Goal: Transaction & Acquisition: Download file/media

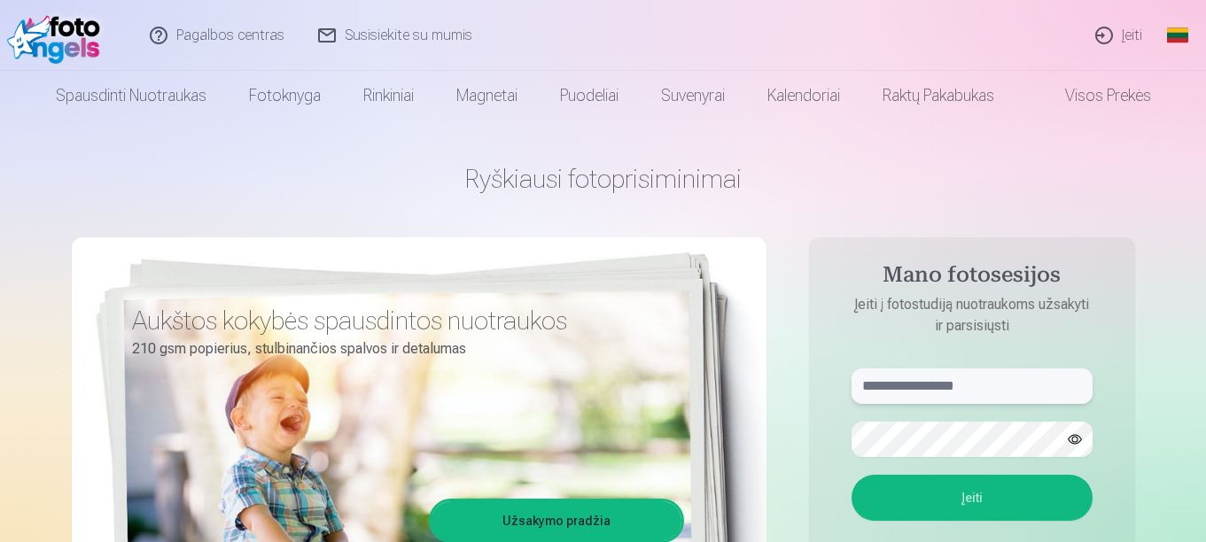
click at [867, 392] on input "text" at bounding box center [971, 386] width 241 height 35
click at [913, 386] on input "*********" at bounding box center [971, 386] width 241 height 35
type input "**********"
click at [1084, 435] on button "button" at bounding box center [1075, 440] width 34 height 34
click at [983, 512] on button "Įeiti" at bounding box center [971, 498] width 241 height 46
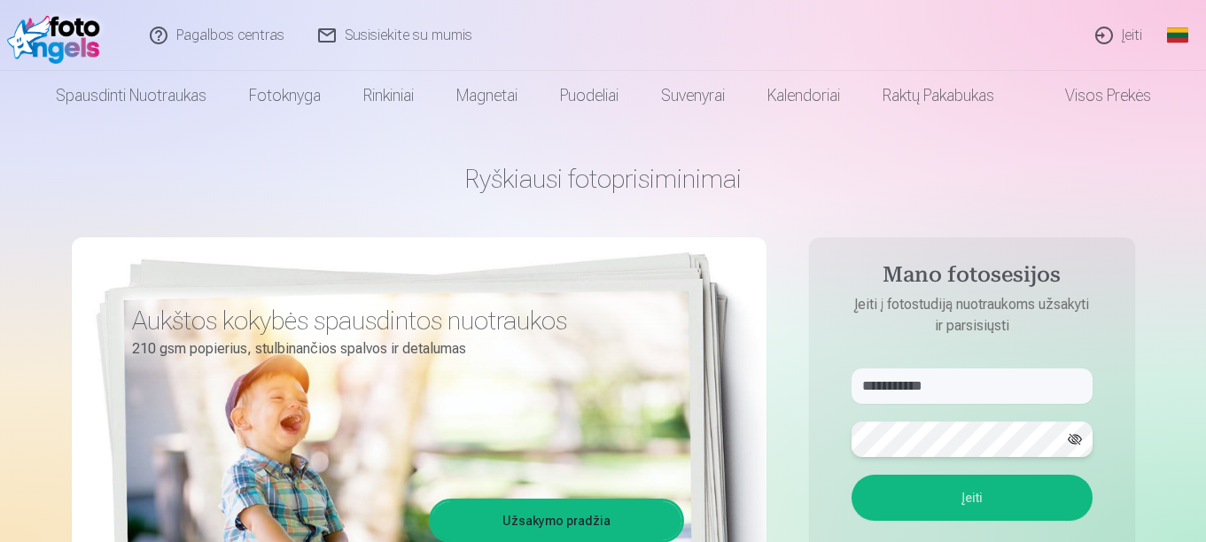
click at [851, 475] on button "Įeiti" at bounding box center [971, 498] width 241 height 46
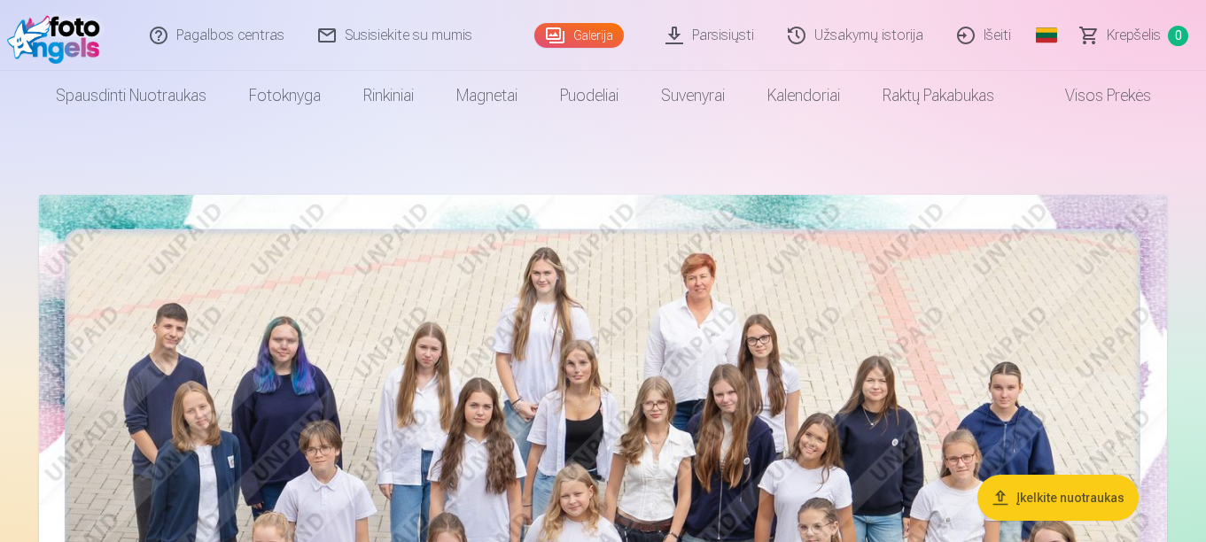
click at [716, 32] on link "Parsisiųsti" at bounding box center [710, 35] width 122 height 71
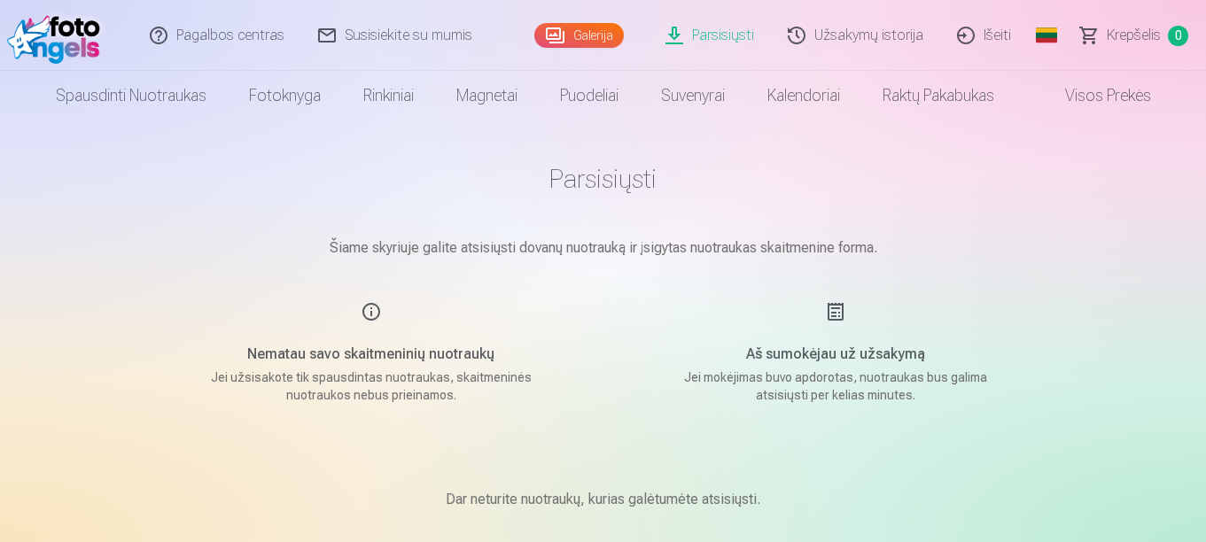
click at [824, 313] on div "Aš sumokėjau už užsakymą Jei mokėjimas buvo apdorotas, nuotraukas bus galima at…" at bounding box center [836, 352] width 422 height 103
click at [809, 395] on p "Jei mokėjimas buvo apdorotas, nuotraukas bus galima atsisiųsti per kelias minut…" at bounding box center [835, 386] width 337 height 35
click at [843, 311] on div "Aš sumokėjau už užsakymą Jei mokėjimas buvo apdorotas, nuotraukas bus galima at…" at bounding box center [836, 352] width 422 height 103
click at [734, 31] on link "Parsisiųsti" at bounding box center [710, 35] width 122 height 71
click at [563, 34] on link "Galerija" at bounding box center [578, 35] width 89 height 25
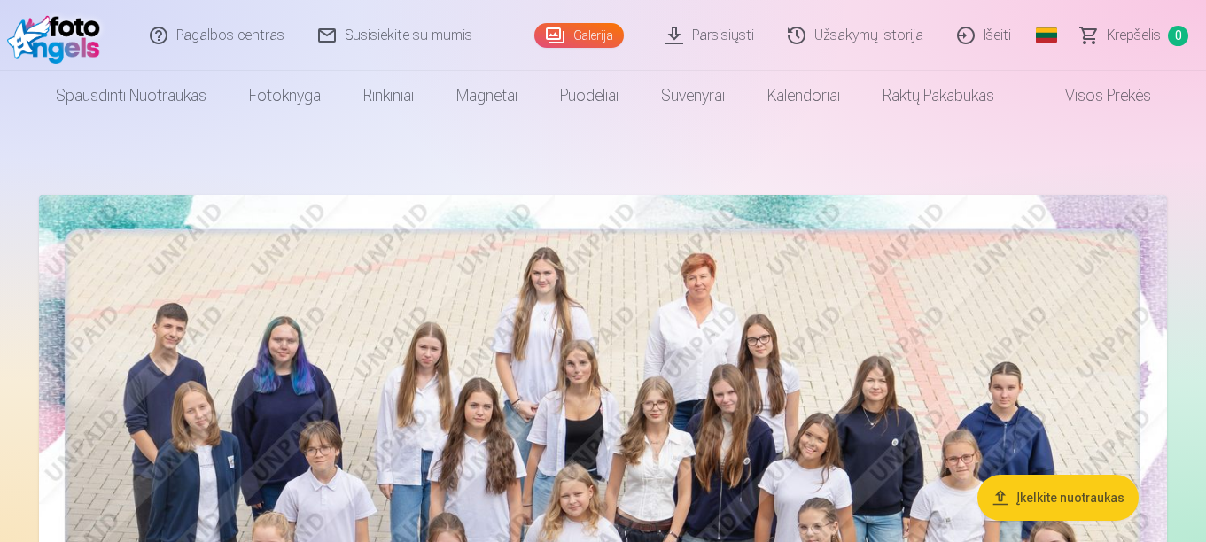
click at [722, 35] on link "Parsisiųsti" at bounding box center [710, 35] width 122 height 71
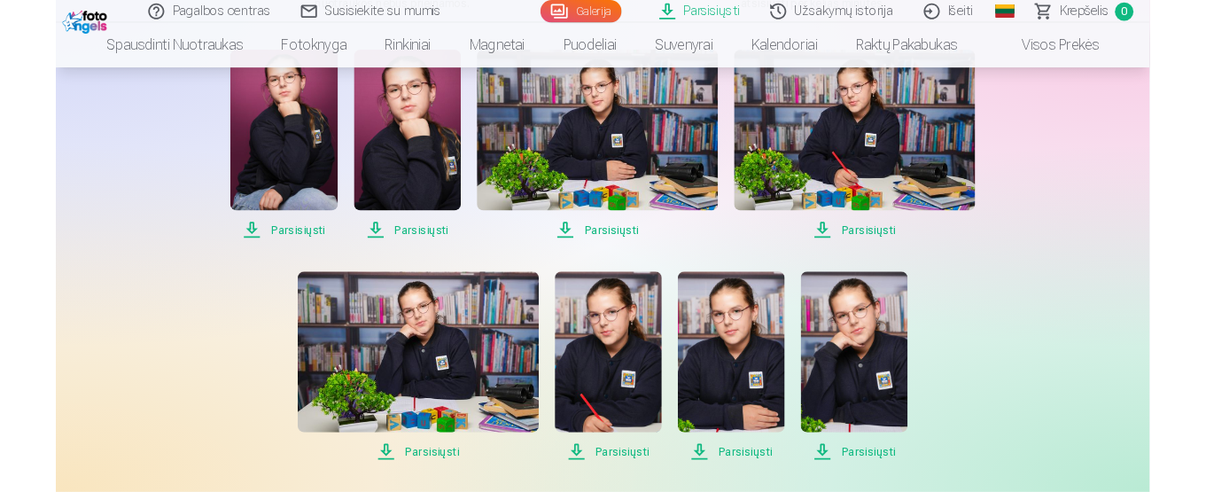
scroll to position [461, 0]
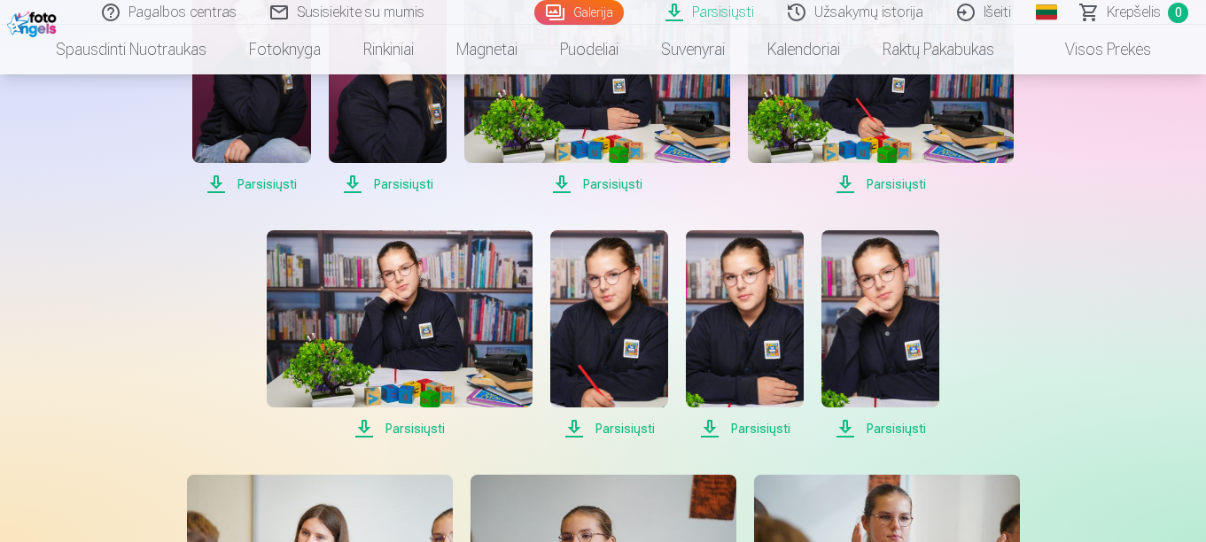
click at [284, 186] on span "Parsisiųsti" at bounding box center [251, 184] width 118 height 21
click at [386, 187] on span "Parsisiųsti" at bounding box center [388, 184] width 118 height 21
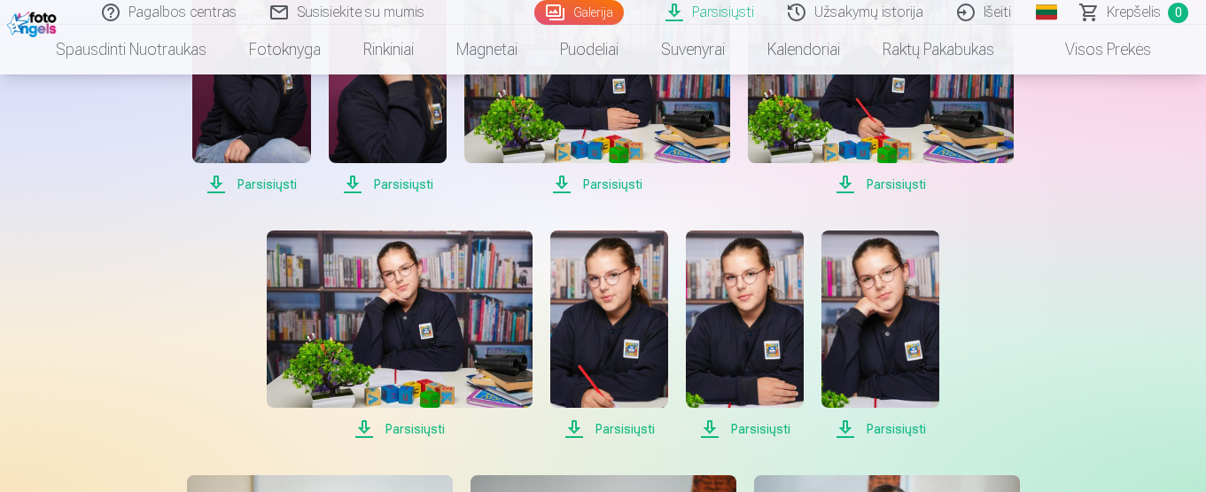
click at [631, 184] on span "Parsisiųsti" at bounding box center [597, 184] width 266 height 21
click at [909, 192] on span "Parsisiųsti" at bounding box center [881, 184] width 266 height 21
click at [417, 433] on span "Parsisiųsti" at bounding box center [400, 428] width 266 height 21
click at [613, 426] on span "Parsisiųsti" at bounding box center [609, 428] width 118 height 21
click at [750, 423] on span "Parsisiųsti" at bounding box center [745, 428] width 118 height 21
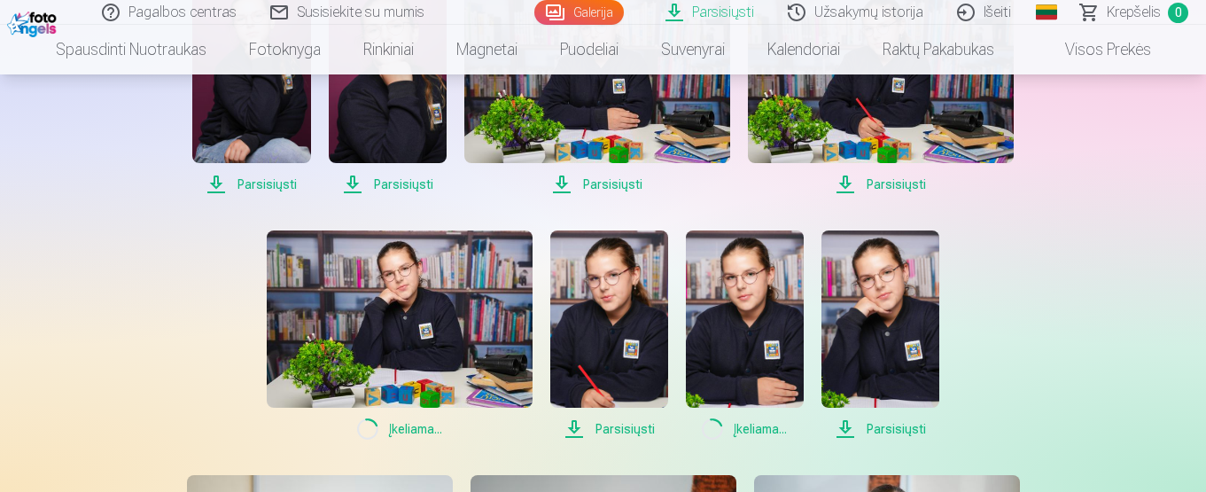
click at [905, 427] on span "Parsisiųsti" at bounding box center [880, 428] width 118 height 21
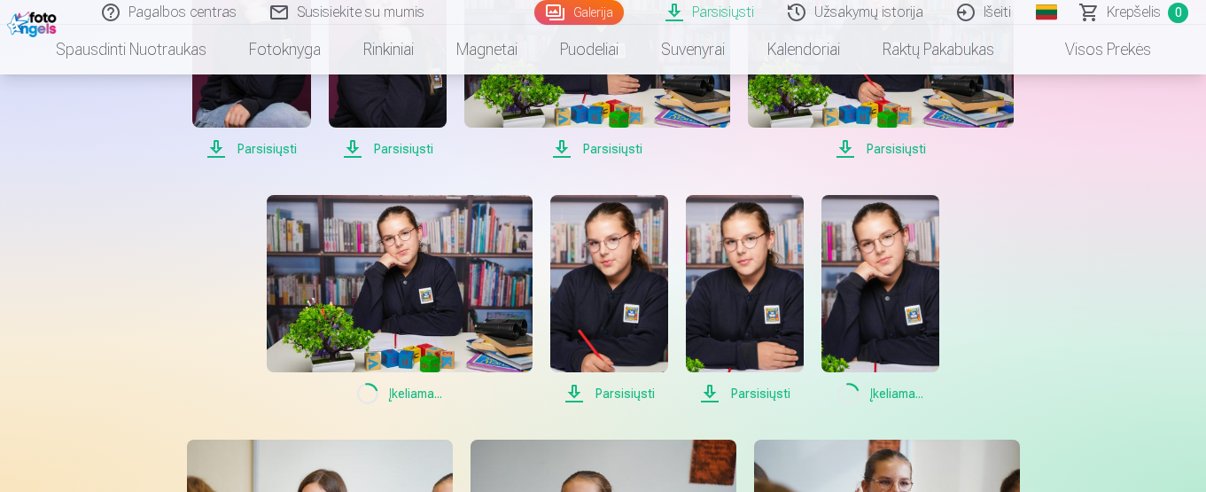
scroll to position [886, 0]
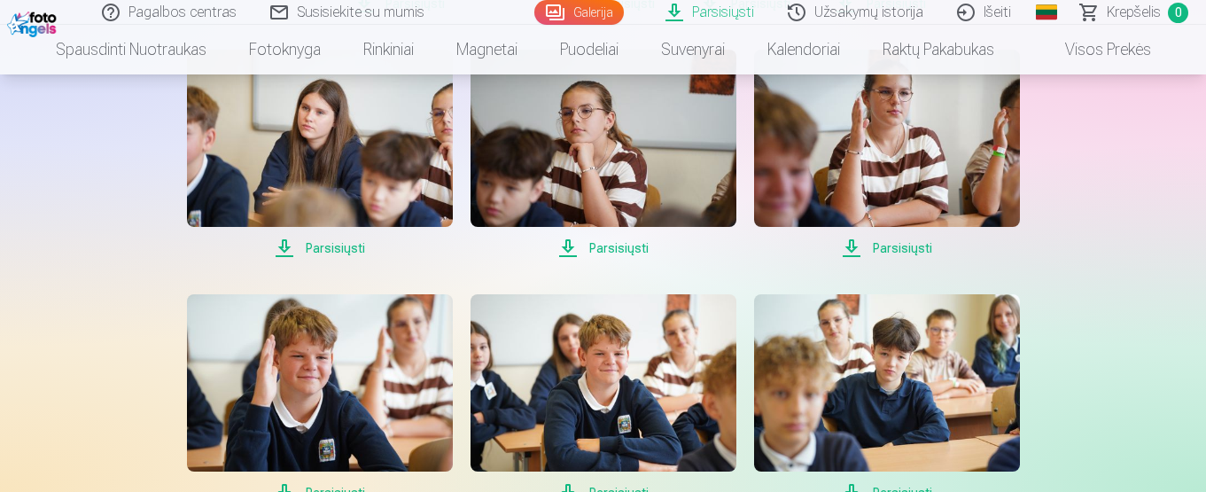
click at [342, 245] on span "Parsisiųsti" at bounding box center [320, 247] width 266 height 21
click at [618, 249] on span "Parsisiųsti" at bounding box center [603, 247] width 266 height 21
click at [898, 251] on span "Parsisiųsti" at bounding box center [887, 247] width 266 height 21
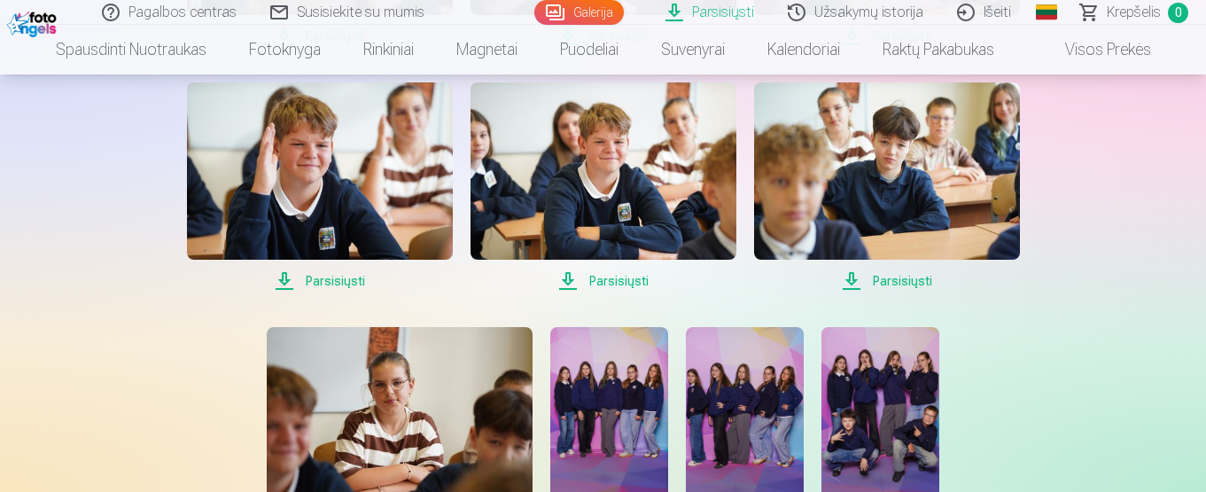
scroll to position [1099, 0]
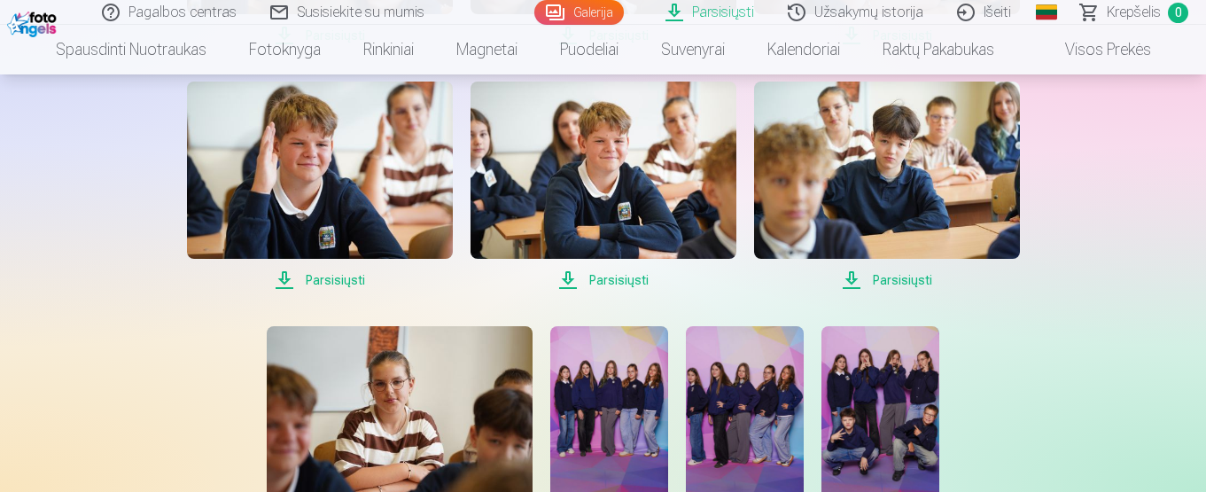
click at [338, 276] on span "Parsisiųsti" at bounding box center [320, 279] width 266 height 21
click at [630, 289] on span "Parsisiųsti" at bounding box center [603, 279] width 266 height 21
click at [916, 285] on span "Parsisiųsti" at bounding box center [887, 279] width 266 height 21
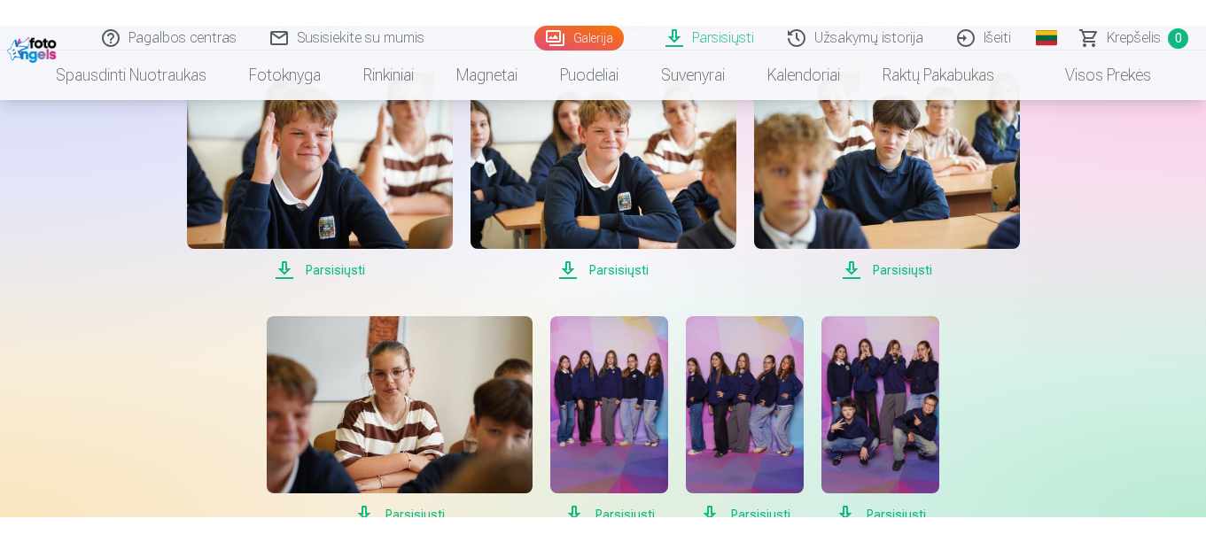
scroll to position [1382, 0]
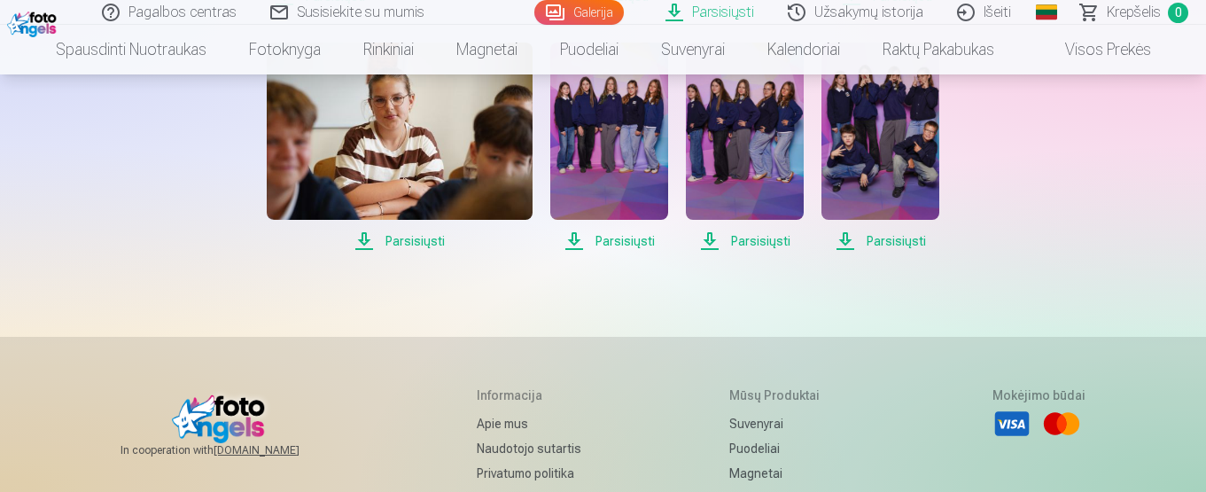
click at [423, 241] on span "Parsisiųsti" at bounding box center [400, 240] width 266 height 21
click at [631, 239] on span "Parsisiųsti" at bounding box center [609, 240] width 118 height 21
click at [773, 245] on span "Parsisiųsti" at bounding box center [745, 240] width 118 height 21
click at [920, 243] on span "Parsisiųsti" at bounding box center [880, 240] width 118 height 21
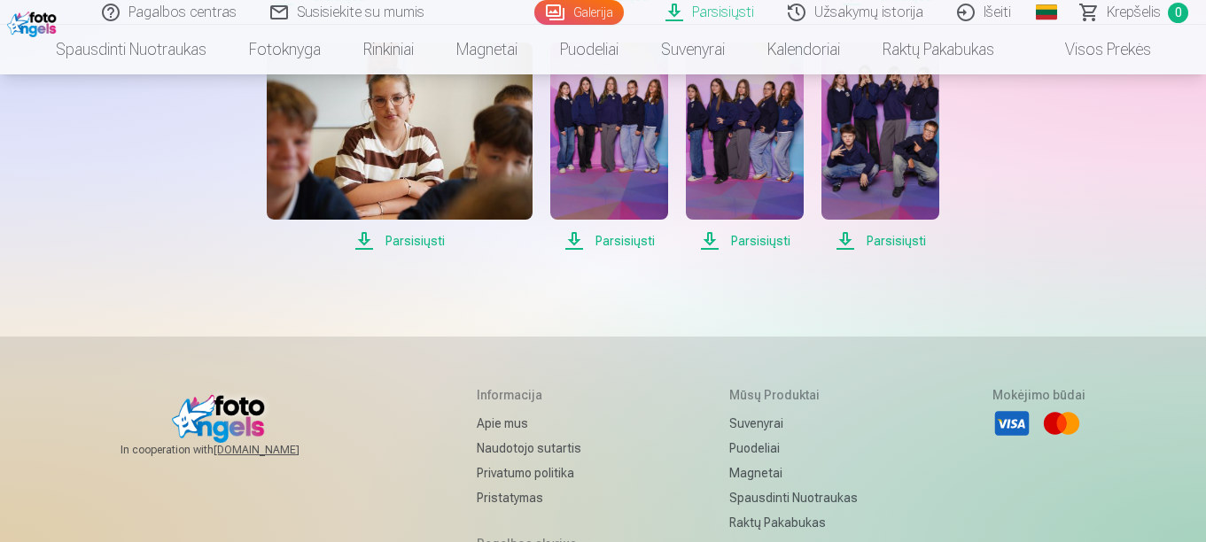
click at [991, 11] on link "Išeiti" at bounding box center [985, 12] width 88 height 25
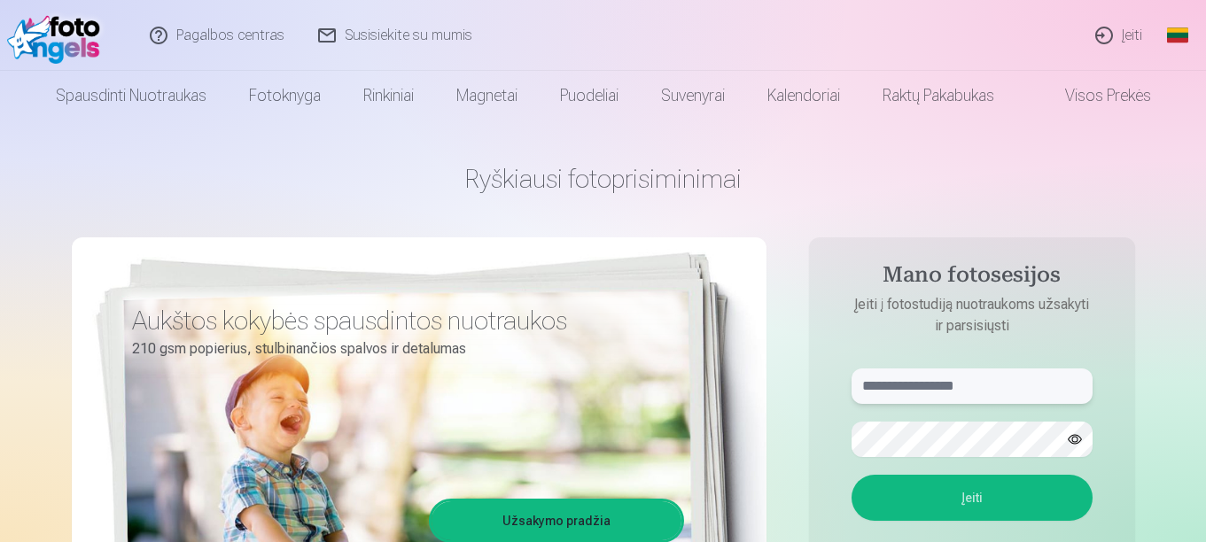
click at [1010, 381] on input "text" at bounding box center [971, 386] width 241 height 35
type input "**********"
click at [1073, 432] on button "button" at bounding box center [1075, 440] width 34 height 34
click at [980, 516] on button "Įeiti" at bounding box center [971, 498] width 241 height 46
